Goal: Task Accomplishment & Management: Use online tool/utility

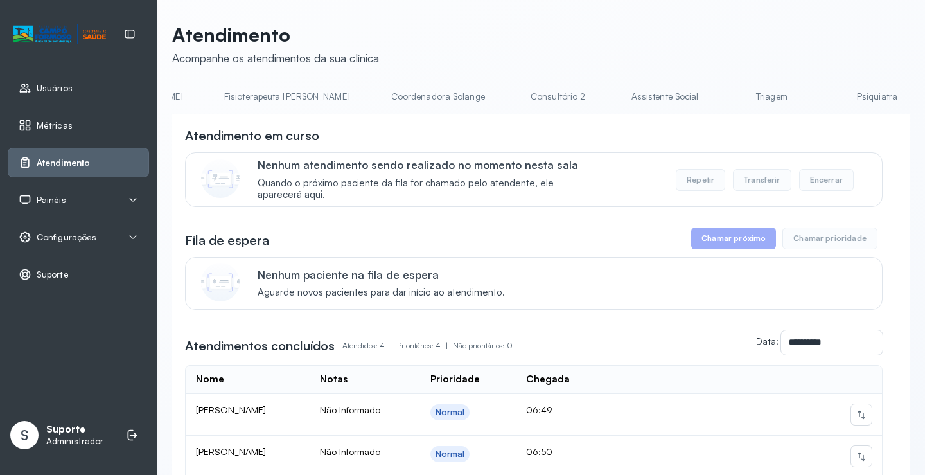
scroll to position [0, 968]
click at [510, 98] on link "Triagem" at bounding box center [555, 96] width 90 height 21
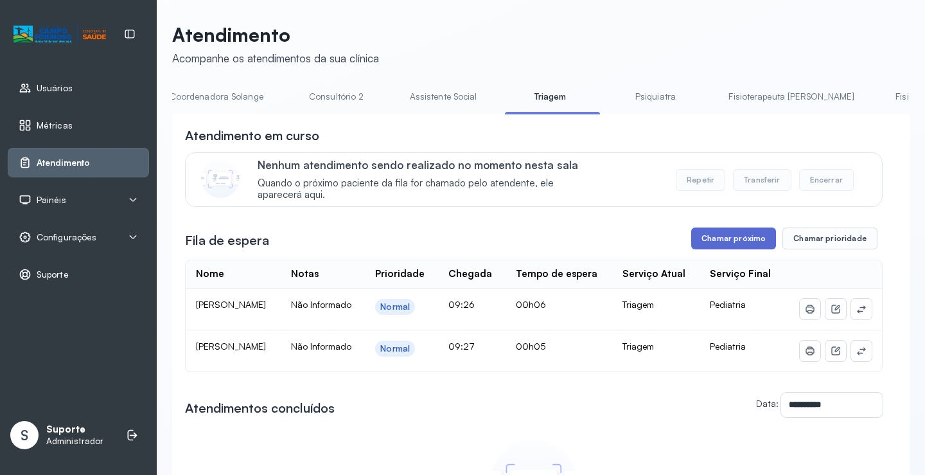
click at [741, 246] on button "Chamar próximo" at bounding box center [733, 238] width 85 height 22
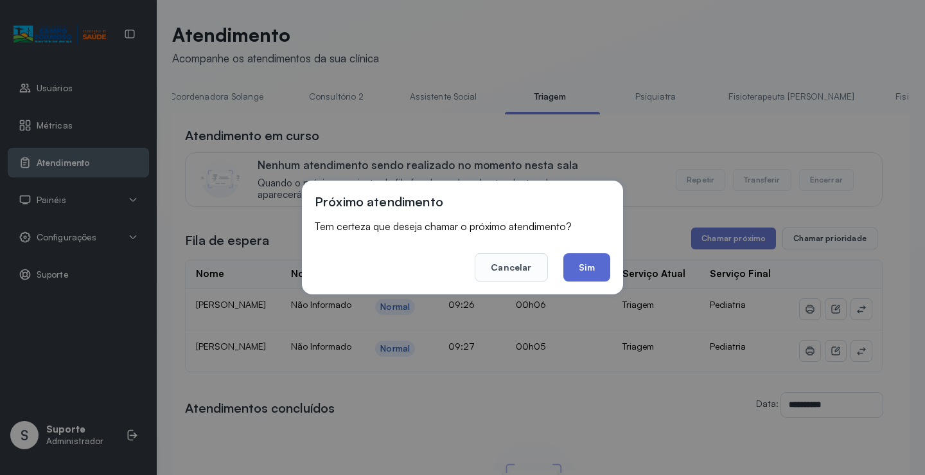
click at [583, 271] on button "Sim" at bounding box center [586, 267] width 47 height 28
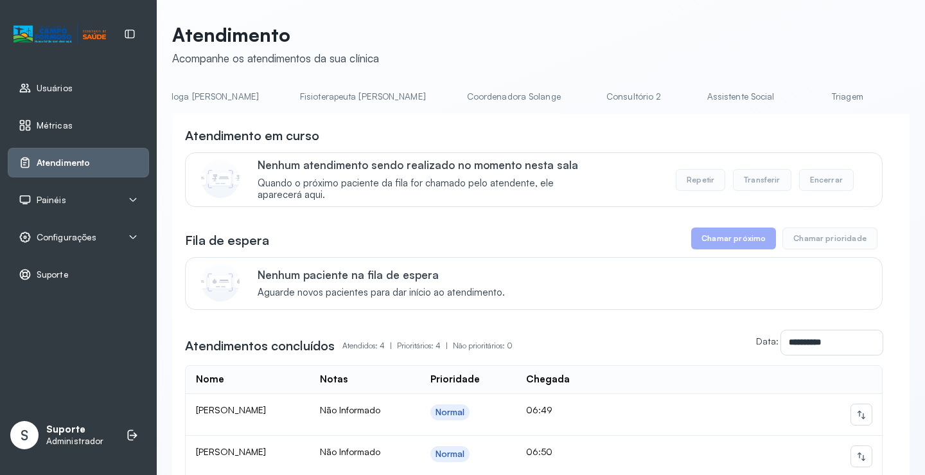
scroll to position [0, 709]
click at [770, 101] on link "Triagem" at bounding box center [815, 96] width 90 height 21
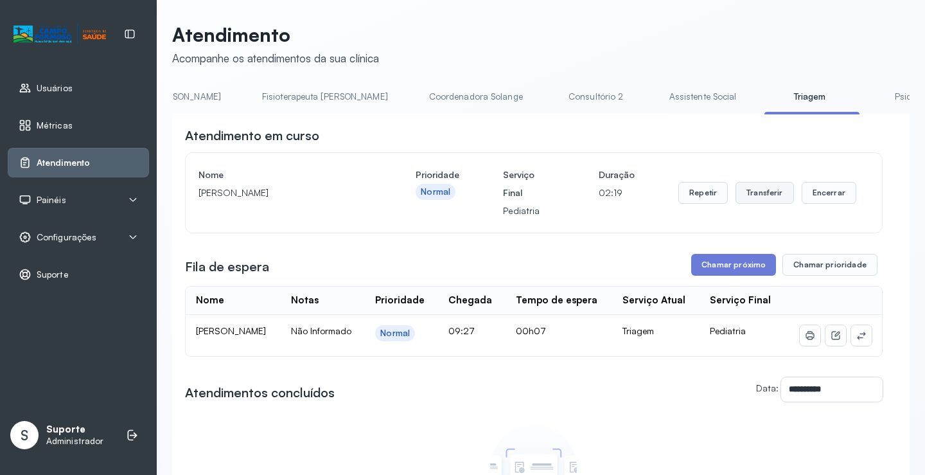
click at [764, 200] on button "Transferir" at bounding box center [765, 193] width 58 height 22
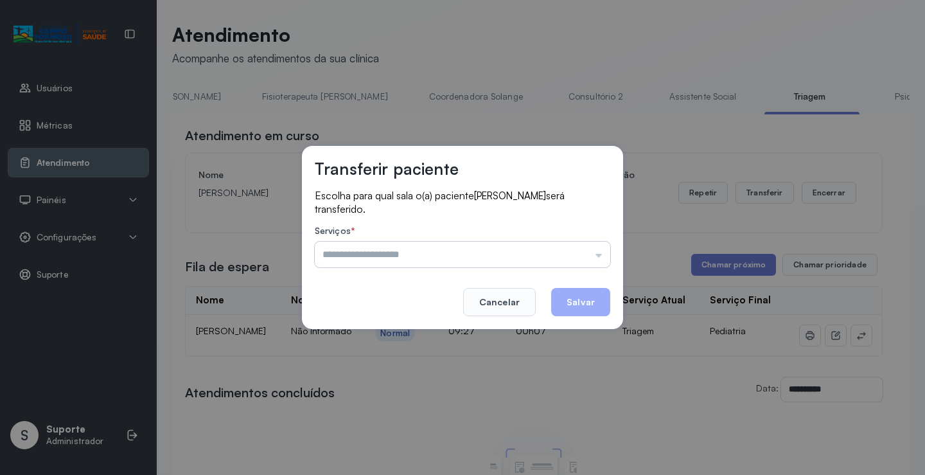
click at [600, 255] on input "text" at bounding box center [463, 255] width 296 height 26
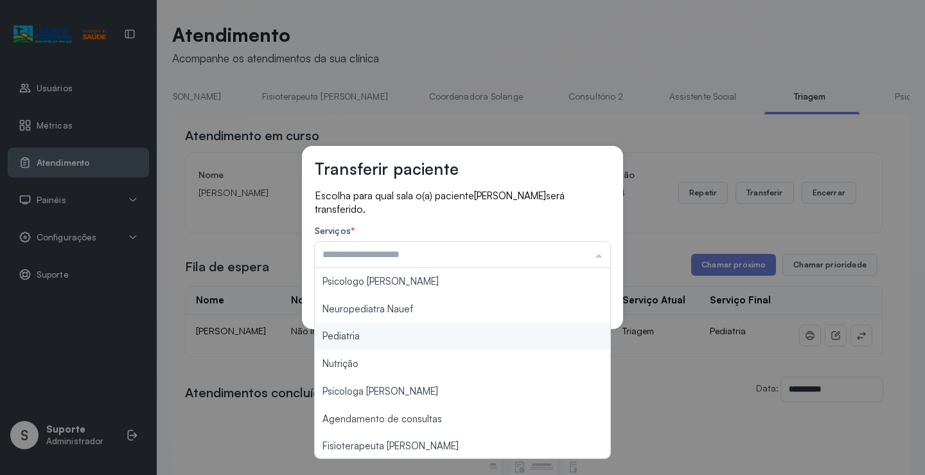
type input "*********"
click at [369, 338] on div "Transferir paciente Escolha para qual sala o(a) paciente ESDRAS LOPES DA SILVA …" at bounding box center [462, 237] width 925 height 475
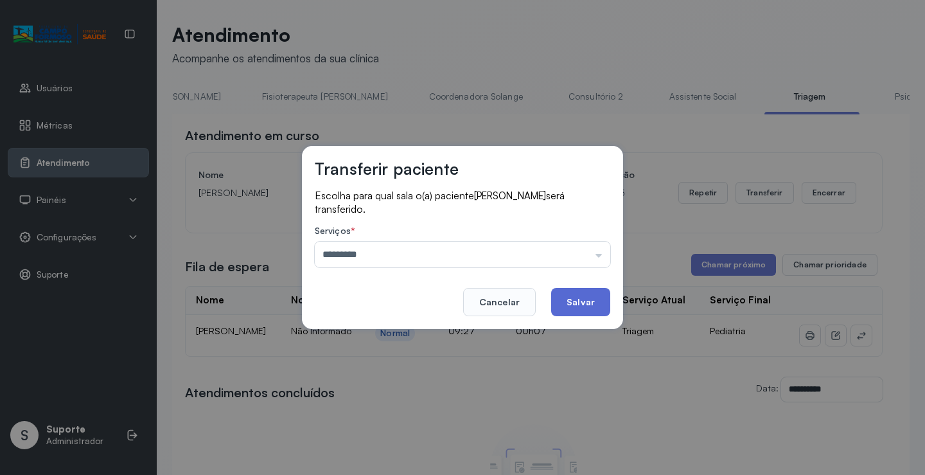
click at [580, 306] on button "Salvar" at bounding box center [580, 302] width 59 height 28
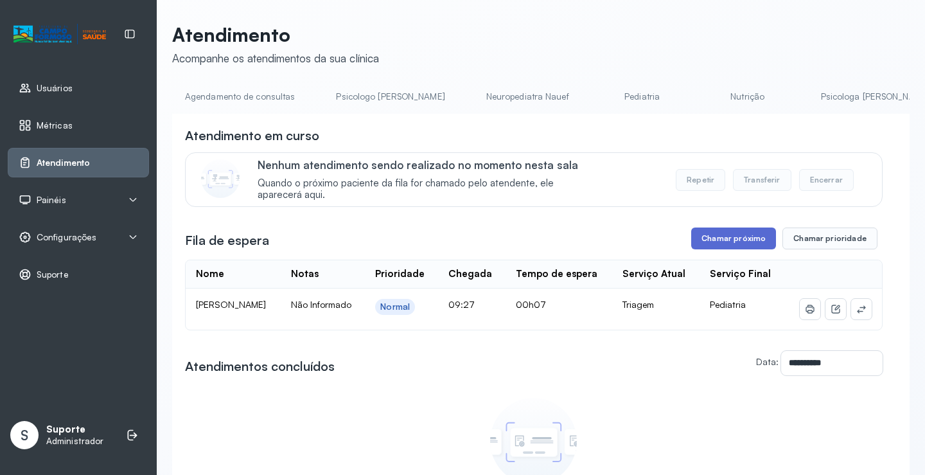
click at [730, 243] on button "Chamar próximo" at bounding box center [733, 238] width 85 height 22
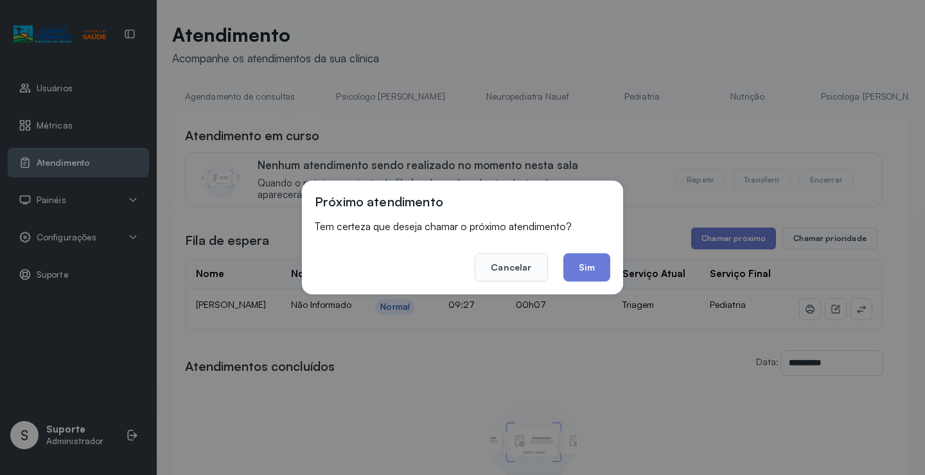
click at [592, 272] on button "Sim" at bounding box center [586, 267] width 47 height 28
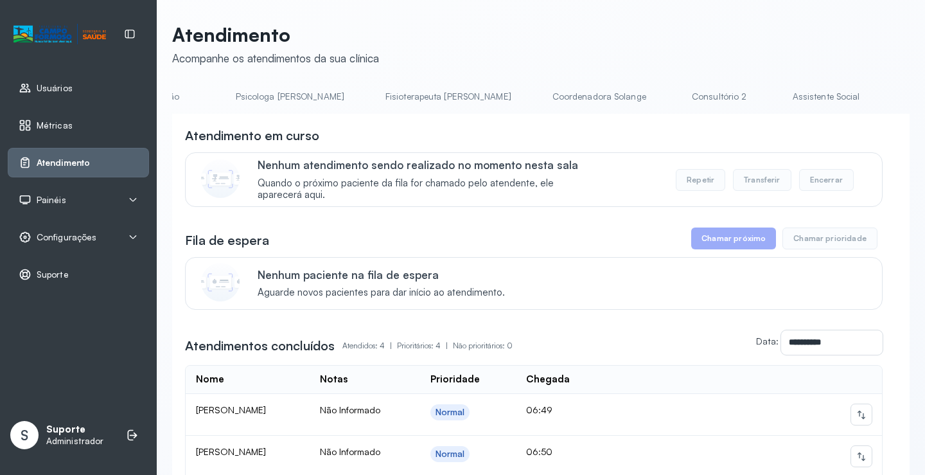
scroll to position [0, 601]
click at [878, 96] on link "Triagem" at bounding box center [923, 96] width 90 height 21
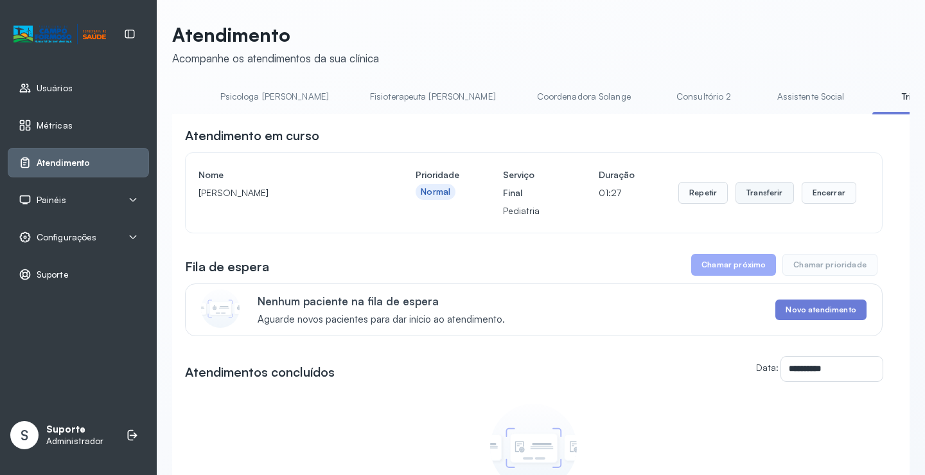
click at [769, 197] on button "Transferir" at bounding box center [765, 193] width 58 height 22
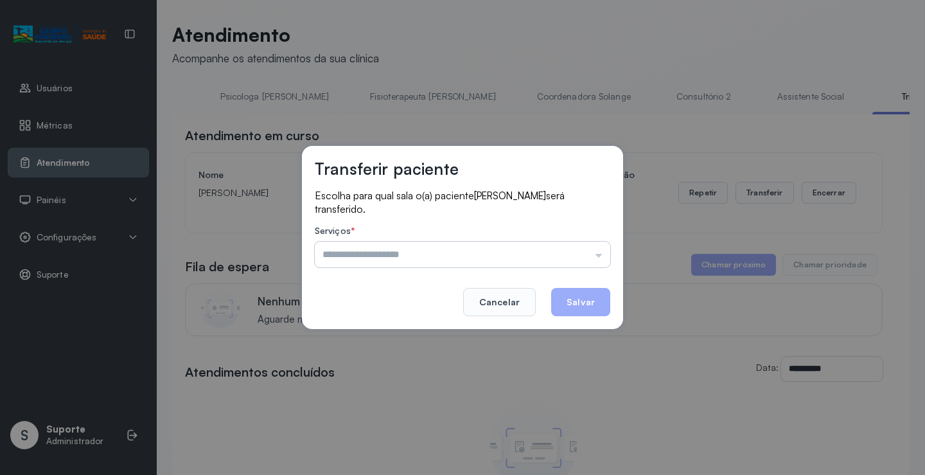
click at [601, 254] on input "text" at bounding box center [463, 255] width 296 height 26
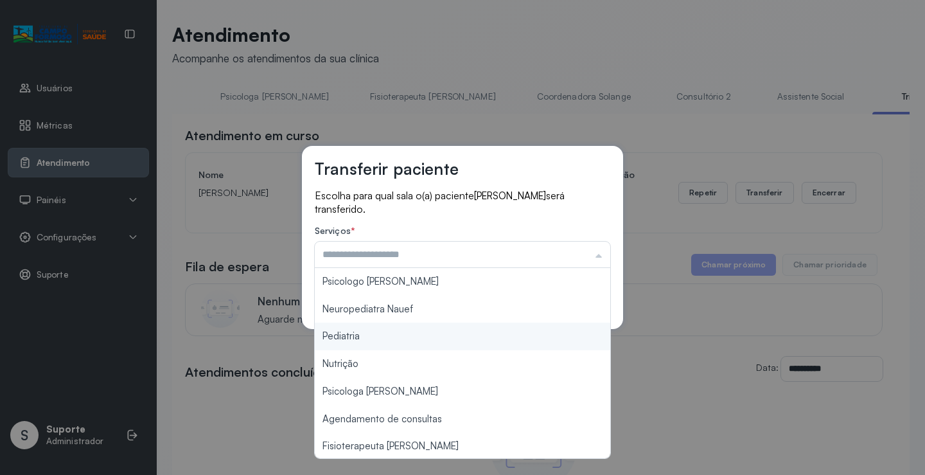
type input "*********"
drag, startPoint x: 379, startPoint y: 332, endPoint x: 409, endPoint y: 337, distance: 30.6
click at [407, 337] on div "Transferir paciente Escolha para qual sala o(a) paciente ELIAS LOPES DA SILVA s…" at bounding box center [462, 237] width 925 height 475
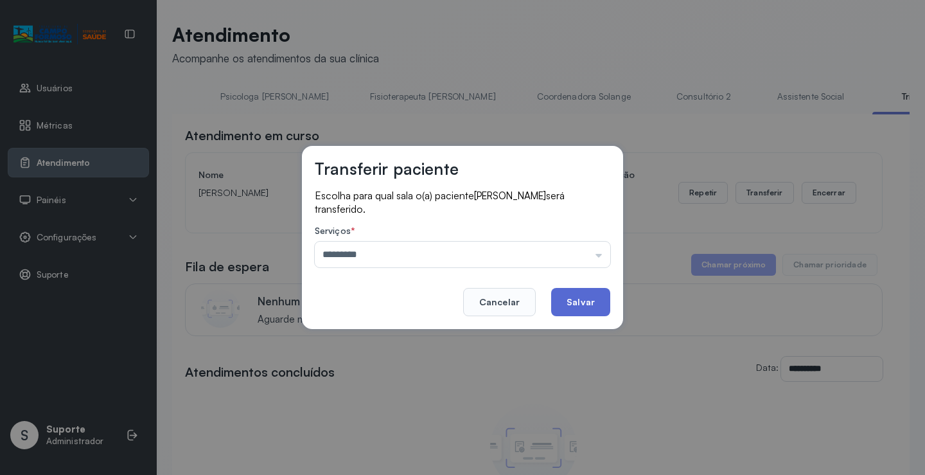
click at [593, 301] on button "Salvar" at bounding box center [580, 302] width 59 height 28
